Goal: Ask a question

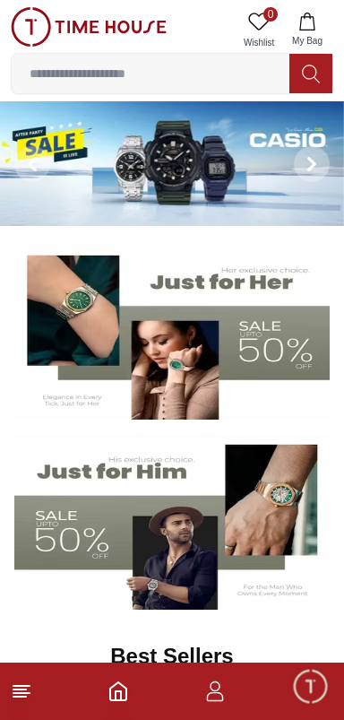
click at [307, 705] on span "Minimize live chat window" at bounding box center [310, 686] width 52 height 52
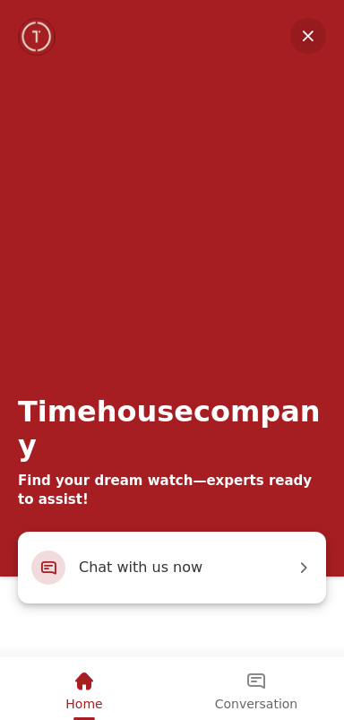
click at [255, 585] on div "Chat with us now" at bounding box center [172, 568] width 309 height 72
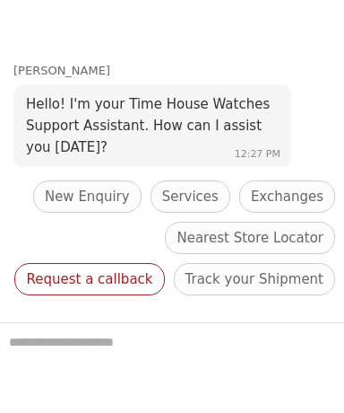
click at [152, 268] on span "Request a callback" at bounding box center [89, 279] width 126 height 22
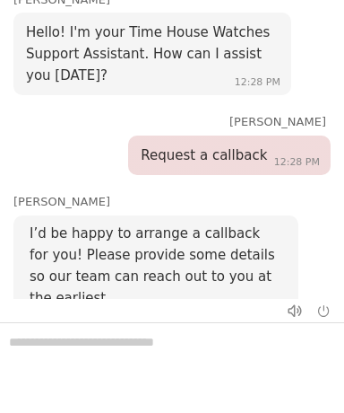
scroll to position [148, 0]
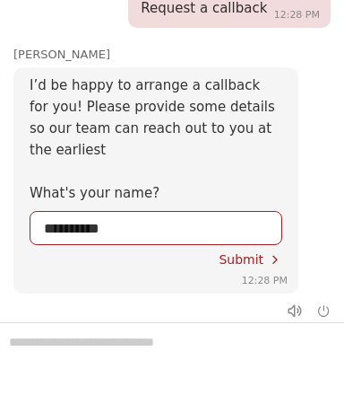
click at [263, 252] on span "Submit" at bounding box center [241, 259] width 45 height 14
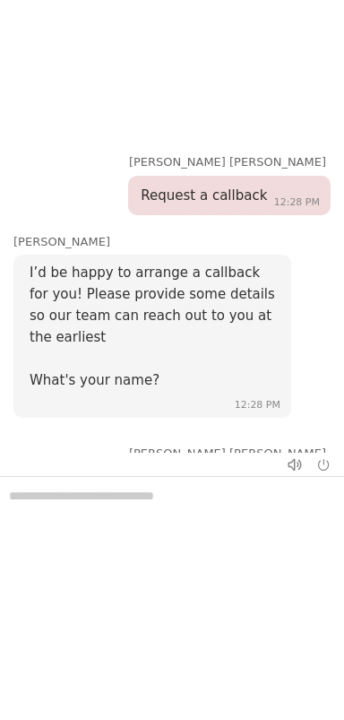
scroll to position [351, 0]
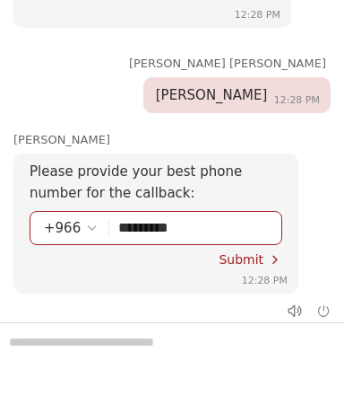
click at [259, 252] on span "Submit" at bounding box center [241, 259] width 45 height 14
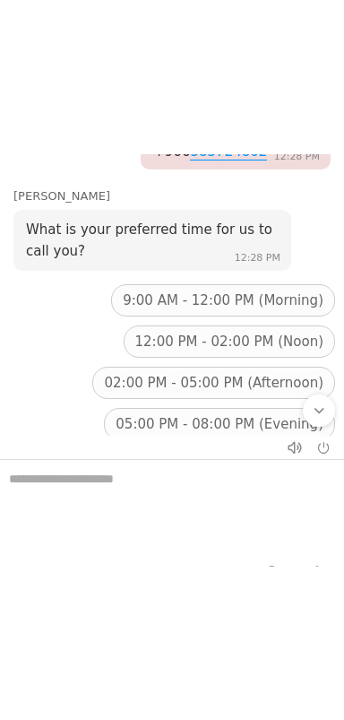
scroll to position [658, 0]
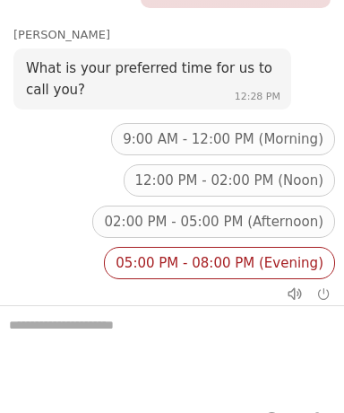
click at [265, 252] on span "05:00 PM - 08:00 PM (Evening)" at bounding box center [220, 263] width 208 height 22
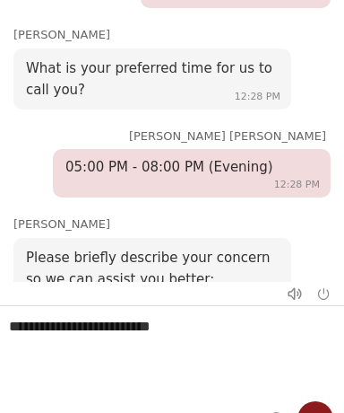
type textarea "**********"
click at [302, 410] on em "Send" at bounding box center [316, 419] width 36 height 36
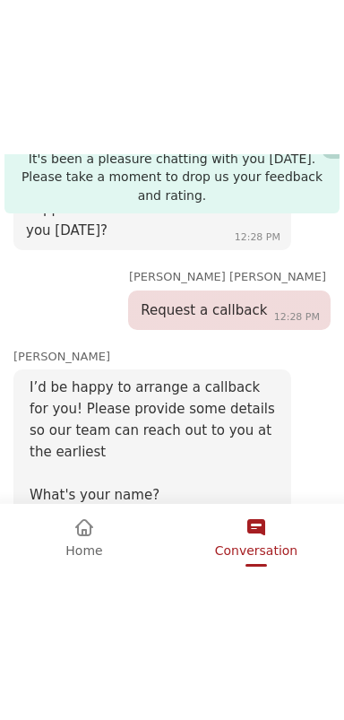
scroll to position [830, 0]
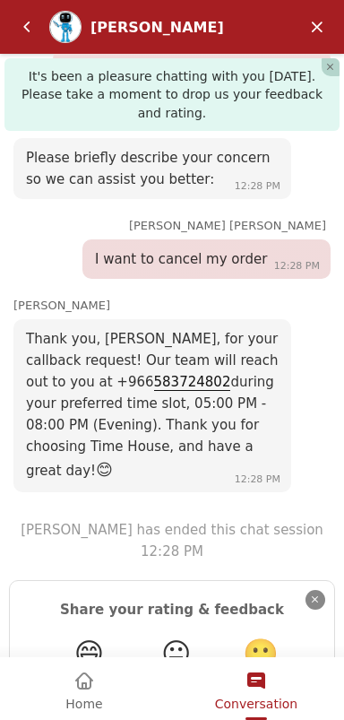
click at [316, 590] on em "Close" at bounding box center [316, 600] width 20 height 20
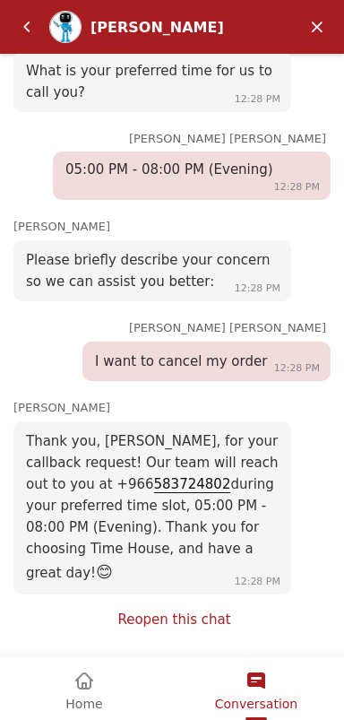
click at [204, 620] on link "Reopen this chat" at bounding box center [173, 620] width 113 height 17
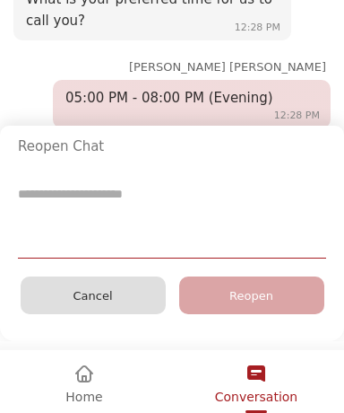
scroll to position [830, 0]
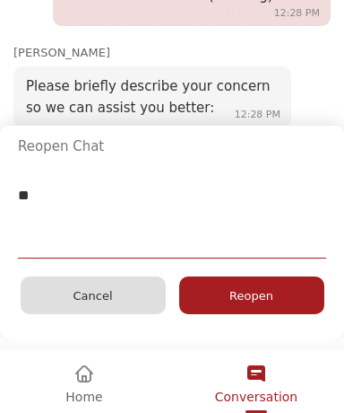
type textarea "*"
click at [283, 291] on div "Reopen" at bounding box center [251, 295] width 145 height 38
type textarea "**********"
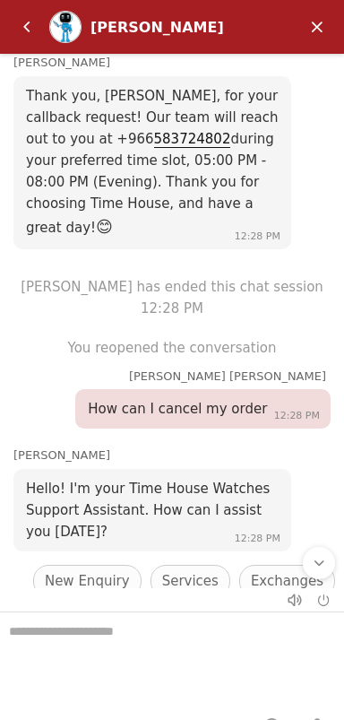
scroll to position [1110, 0]
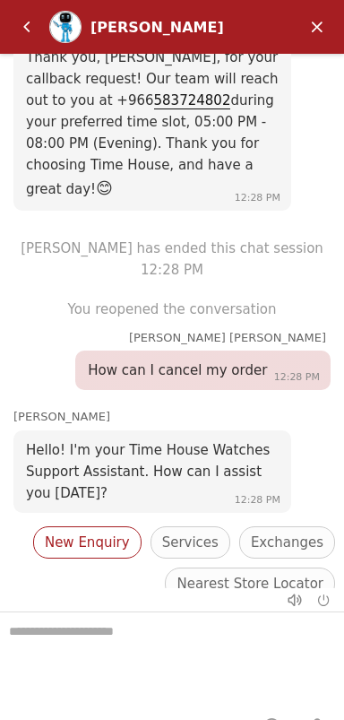
click at [125, 532] on span "New Enquiry" at bounding box center [87, 543] width 85 height 22
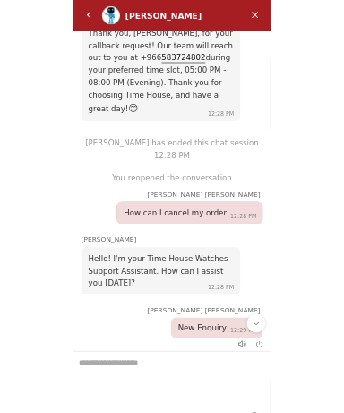
scroll to position [1195, 0]
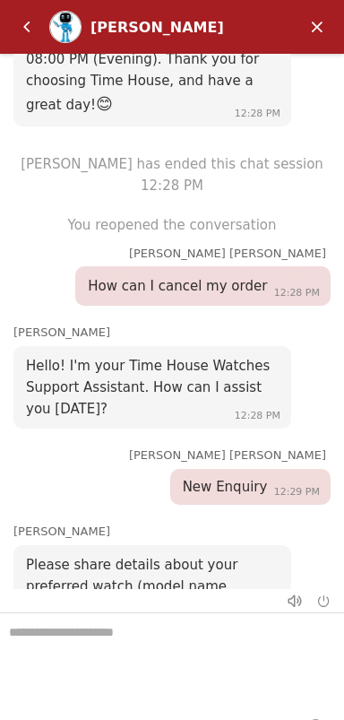
click at [156, 639] on textarea "We are here to help you" at bounding box center [172, 658] width 344 height 90
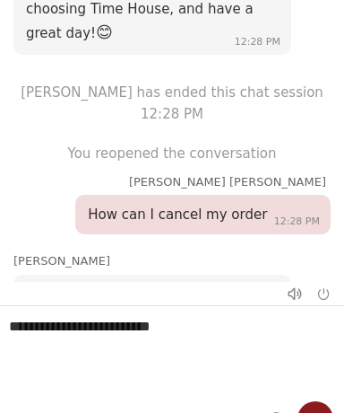
click at [309, 391] on textarea "**********" at bounding box center [172, 351] width 344 height 90
type textarea "**********"
click at [310, 411] on em "Send" at bounding box center [316, 419] width 36 height 36
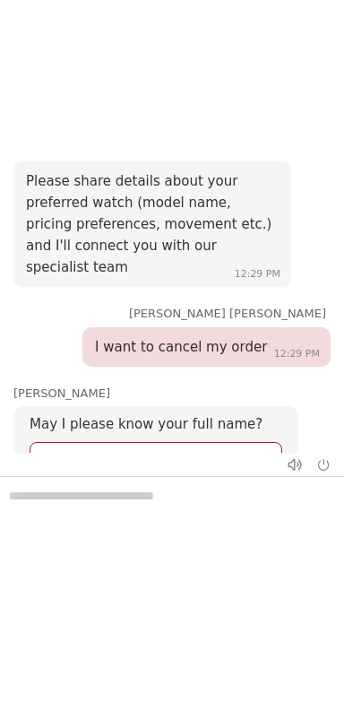
scroll to position [1426, 0]
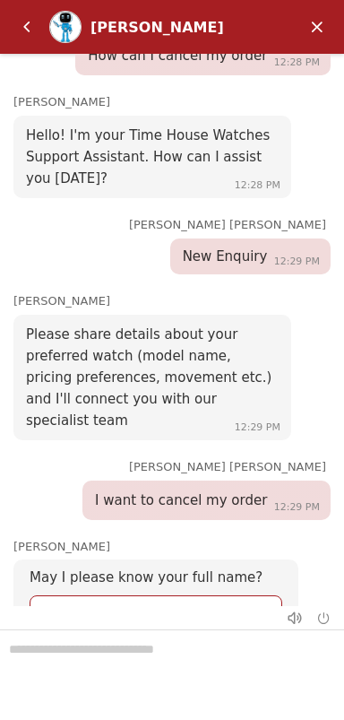
click at [269, 637] on em "Submit" at bounding box center [275, 644] width 14 height 14
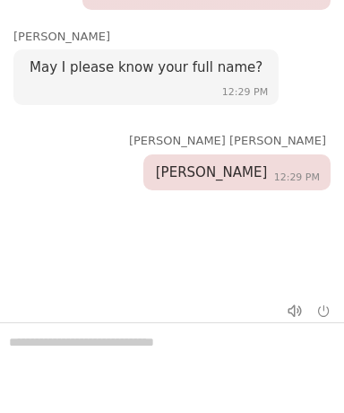
scroll to position [0, 0]
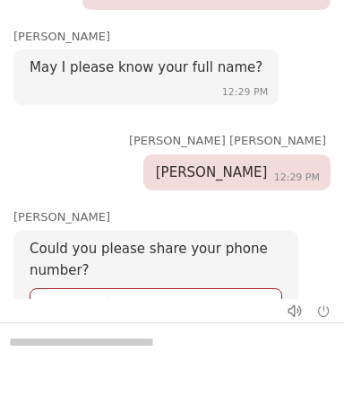
click at [263, 329] on span "Submit" at bounding box center [241, 336] width 45 height 14
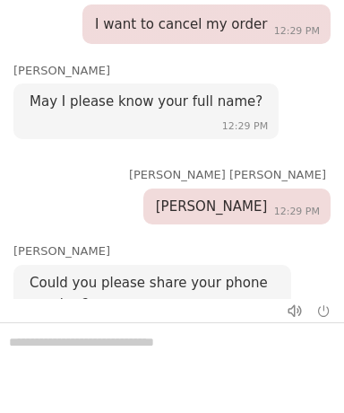
scroll to position [2086, 0]
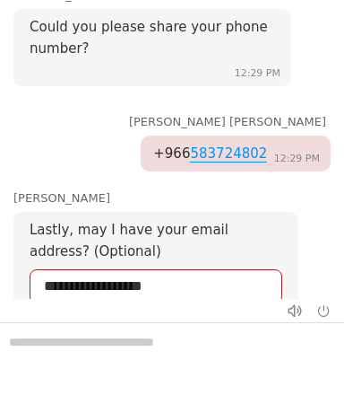
click at [259, 330] on span "Submit" at bounding box center [241, 337] width 45 height 14
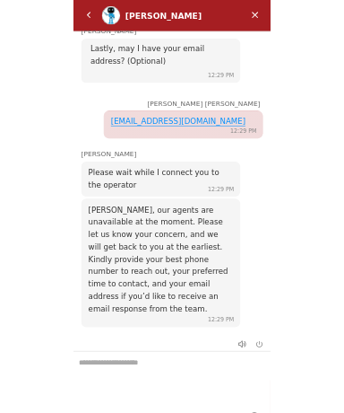
scroll to position [2155, 0]
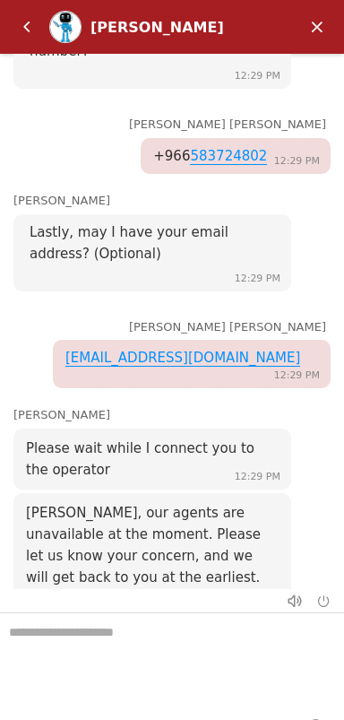
click at [175, 637] on textarea "We are here to help you" at bounding box center [172, 658] width 344 height 90
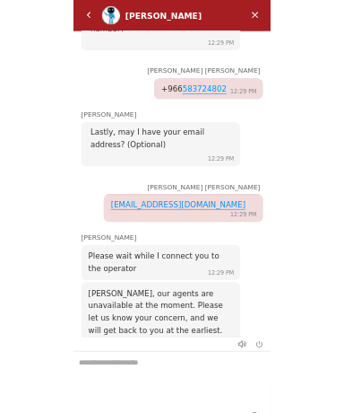
scroll to position [2392, 0]
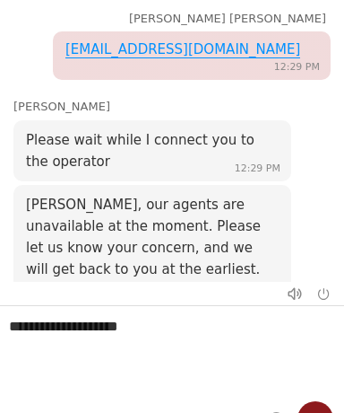
type textarea "**********"
click at [311, 405] on em "Send" at bounding box center [316, 419] width 36 height 36
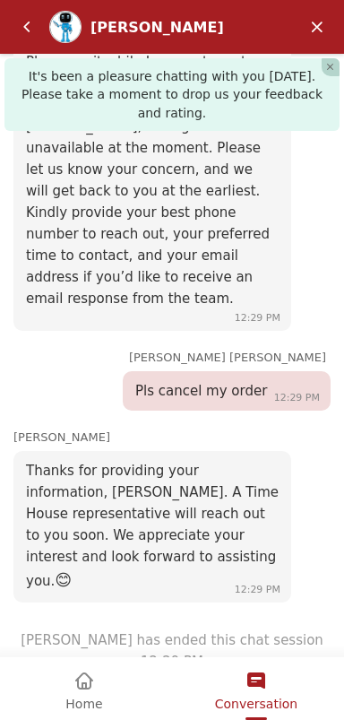
scroll to position [0, 0]
click at [317, 29] on em "Minimize" at bounding box center [318, 27] width 36 height 36
